Goal: Information Seeking & Learning: Learn about a topic

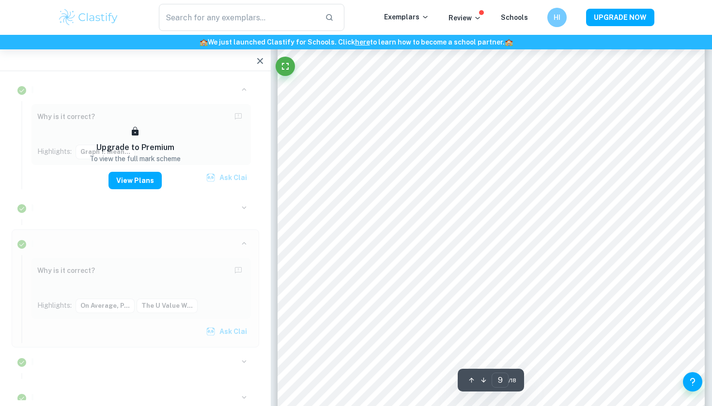
scroll to position [5137, 0]
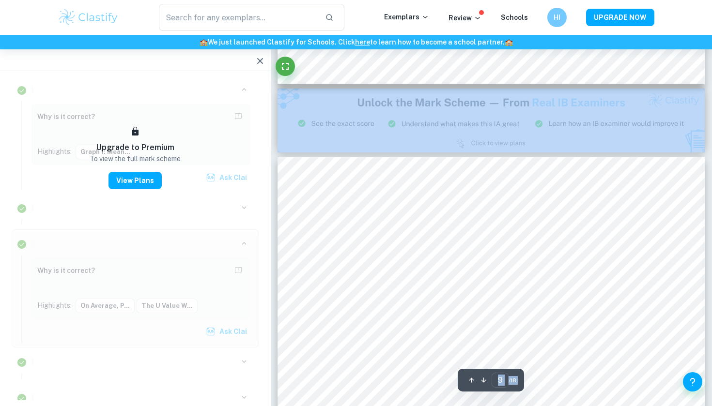
scroll to position [4800, 0]
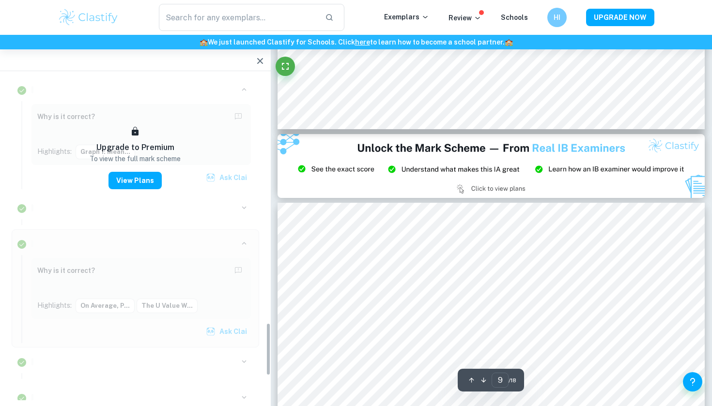
click at [253, 171] on div "Upgrade to Premium To view the full mark scheme View Plans" at bounding box center [136, 174] width 248 height 497
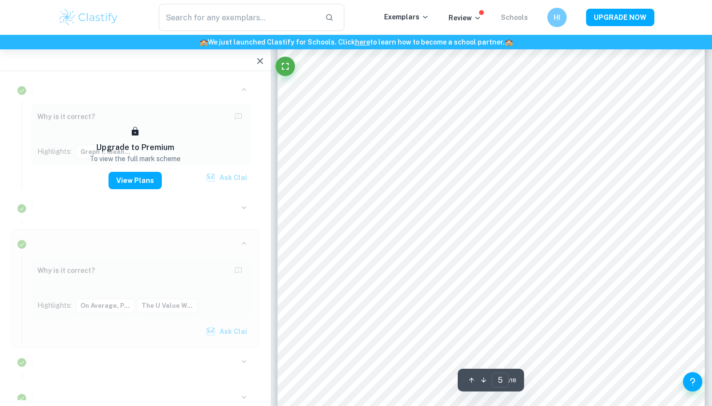
scroll to position [2403, 0]
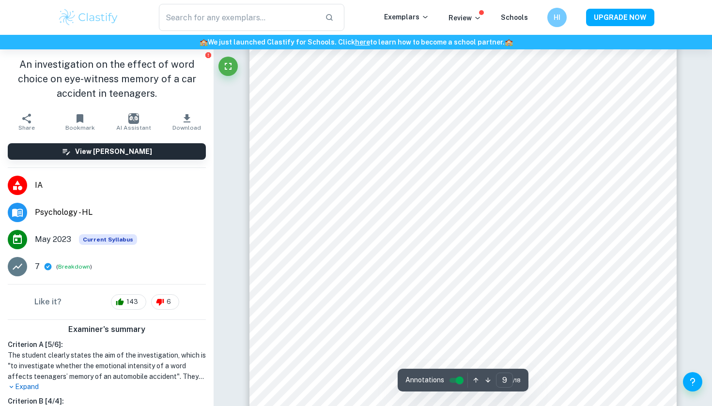
scroll to position [5320, 0]
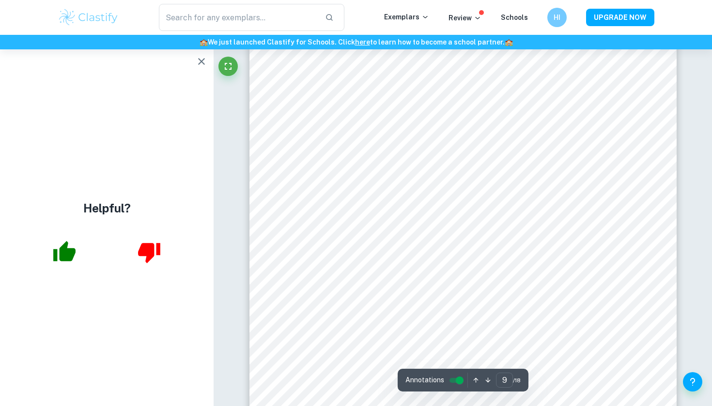
click at [546, 2] on div "​ Exemplars Review Schools HI UPGRADE NOW" at bounding box center [356, 17] width 712 height 35
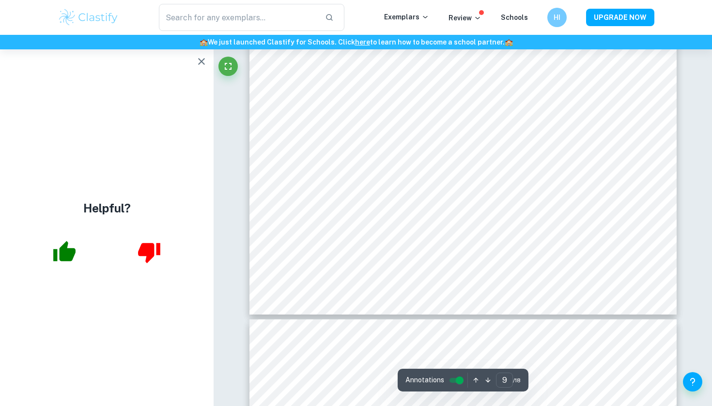
scroll to position [5432, 0]
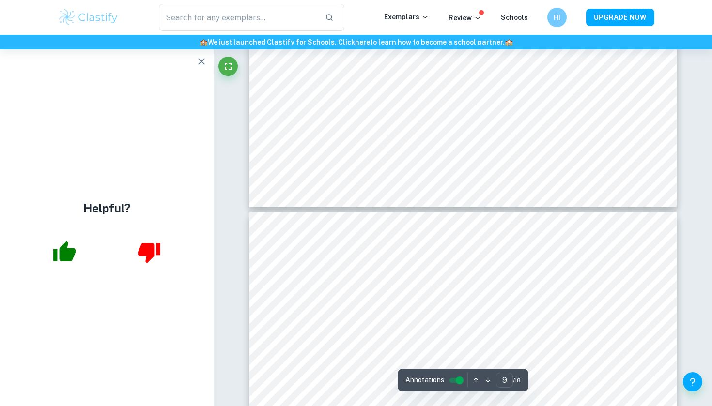
type input "10"
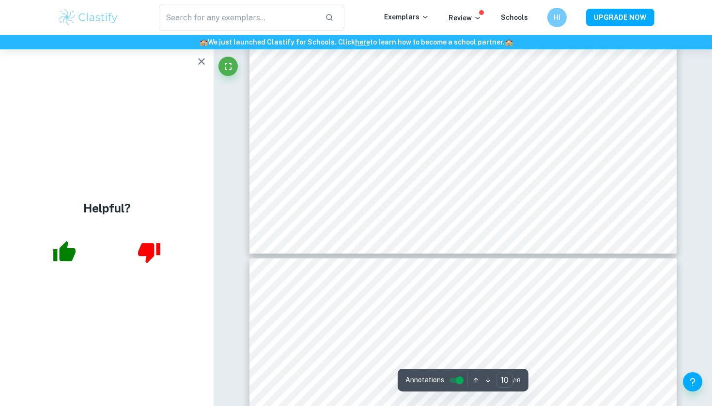
scroll to position [6072, 0]
